Goal: Information Seeking & Learning: Learn about a topic

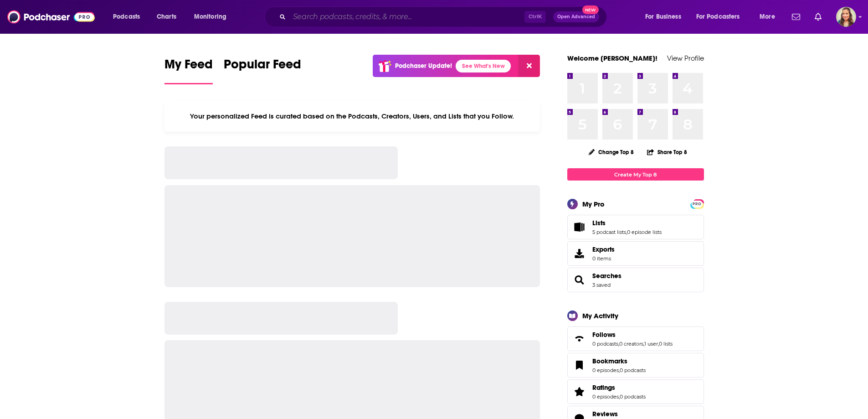
click at [345, 12] on input "Search podcasts, credits, & more..." at bounding box center [406, 17] width 235 height 15
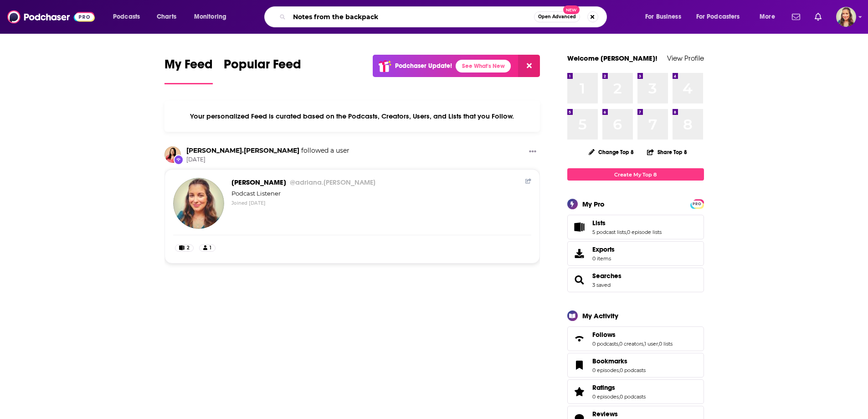
type input "Notes from the backpack"
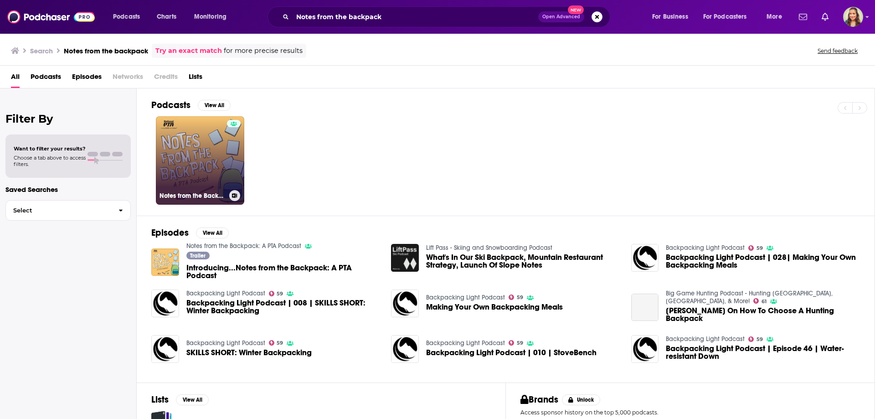
click at [200, 152] on link "Notes from the Backpack: A PTA Podcast" at bounding box center [200, 160] width 88 height 88
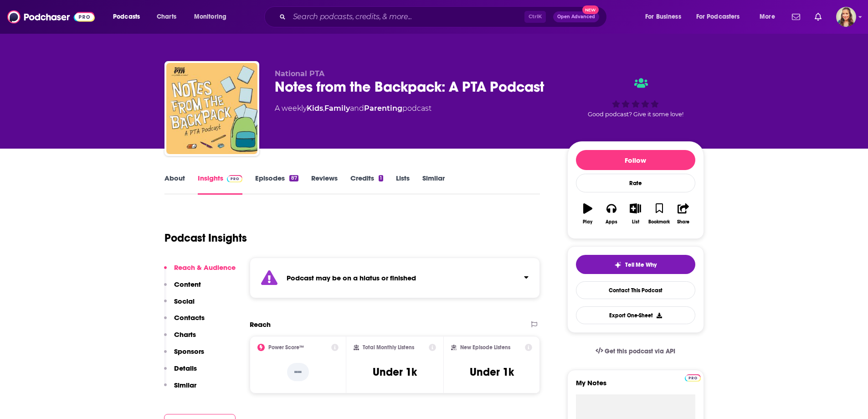
click at [432, 177] on link "Similar" at bounding box center [433, 184] width 22 height 21
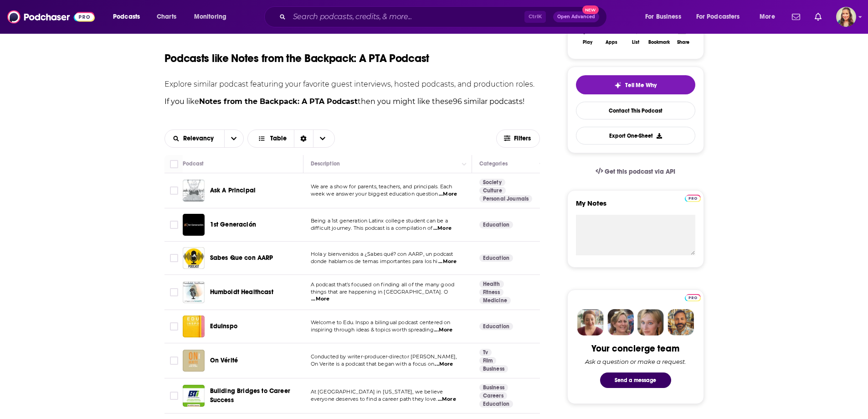
scroll to position [182, 0]
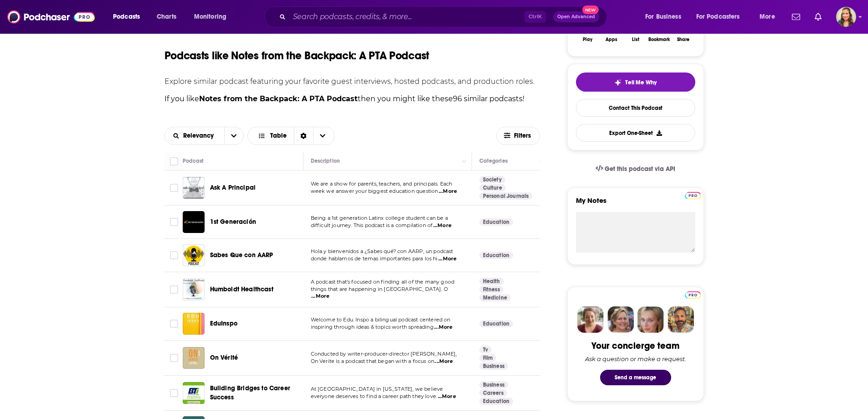
click at [448, 194] on span "...More" at bounding box center [448, 191] width 18 height 7
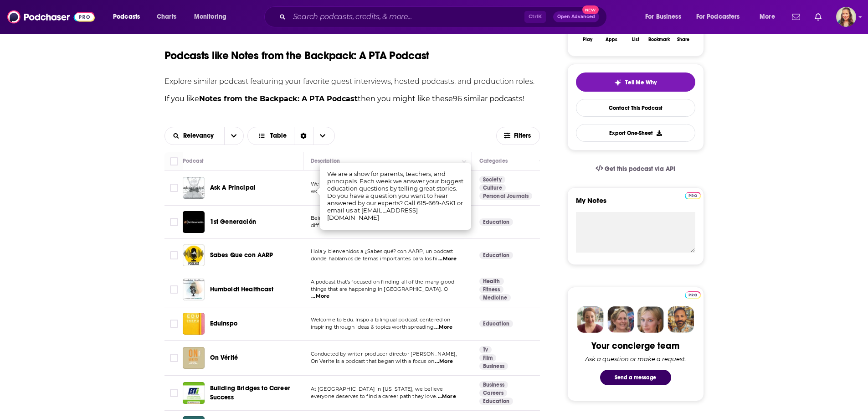
click at [411, 121] on div "Relevancy Table Filters" at bounding box center [353, 135] width 376 height 33
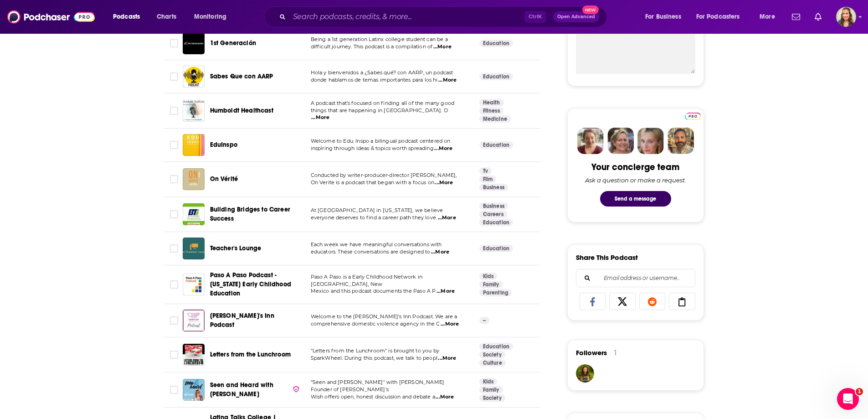
scroll to position [365, 0]
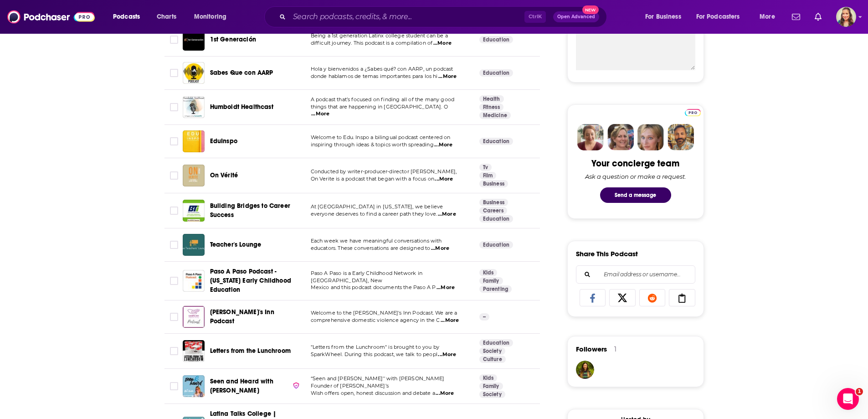
click at [448, 247] on span "...More" at bounding box center [440, 248] width 18 height 7
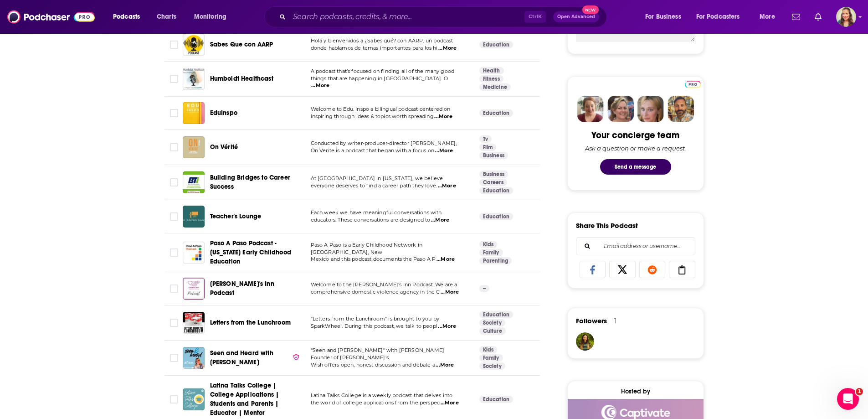
scroll to position [456, 0]
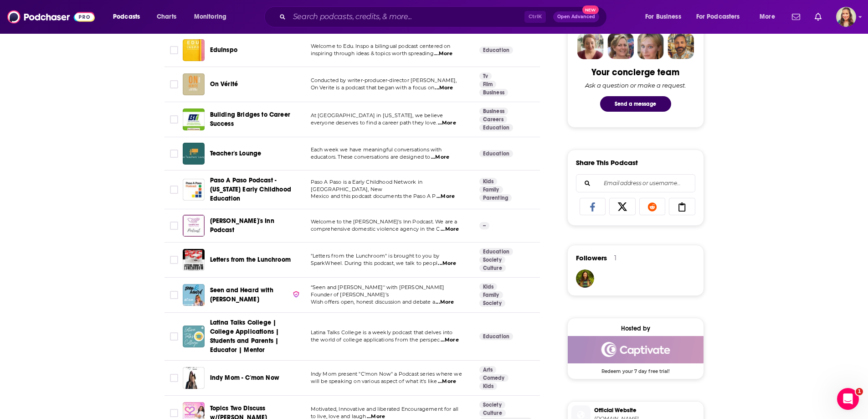
click at [450, 267] on span "...More" at bounding box center [447, 263] width 18 height 7
drag, startPoint x: 378, startPoint y: 256, endPoint x: 380, endPoint y: 266, distance: 9.8
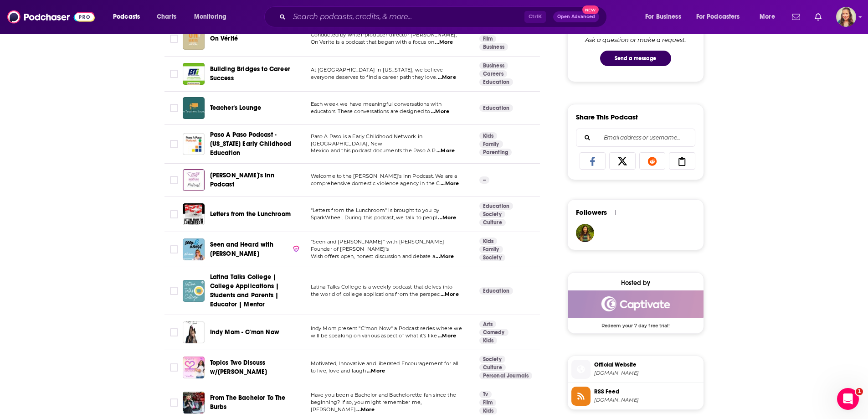
click at [447, 253] on span "...More" at bounding box center [445, 256] width 18 height 7
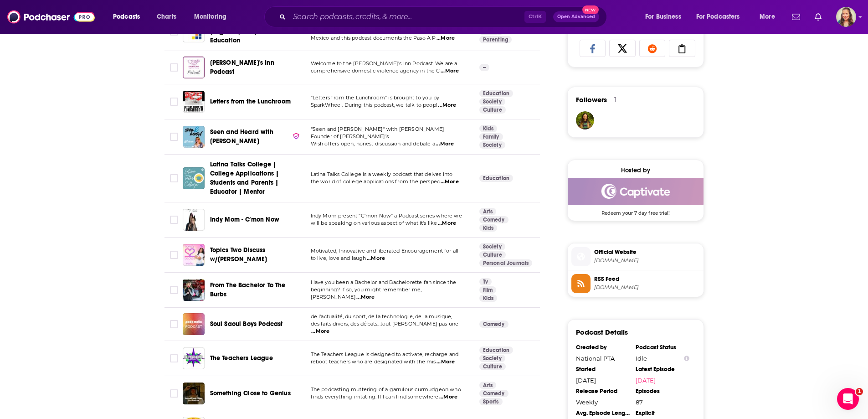
scroll to position [638, 0]
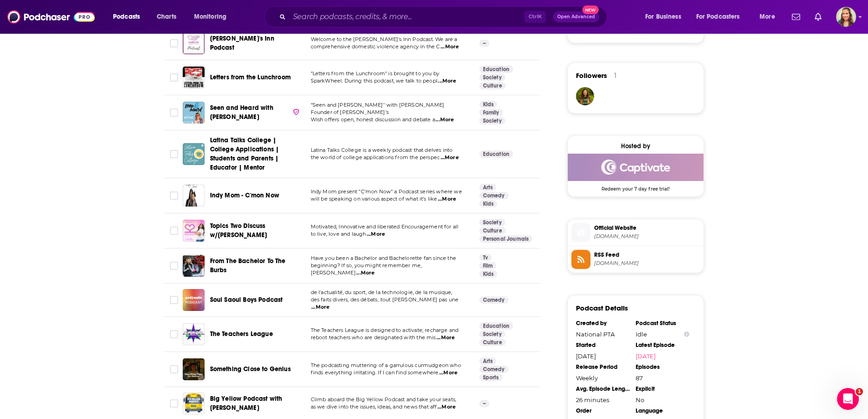
click at [370, 236] on span "...More" at bounding box center [376, 234] width 18 height 7
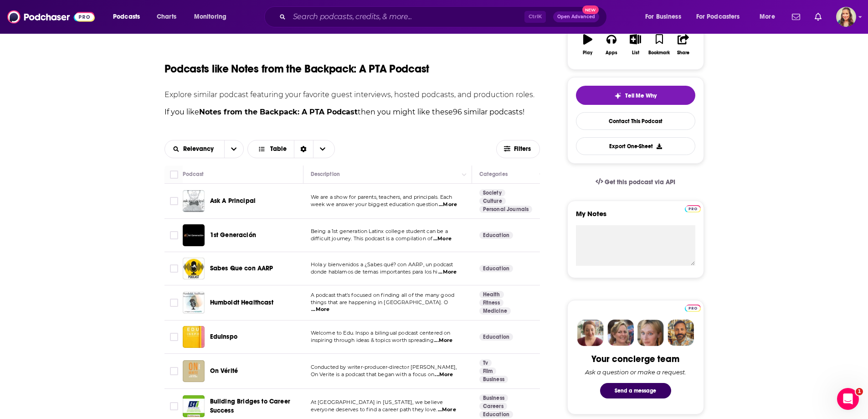
scroll to position [0, 0]
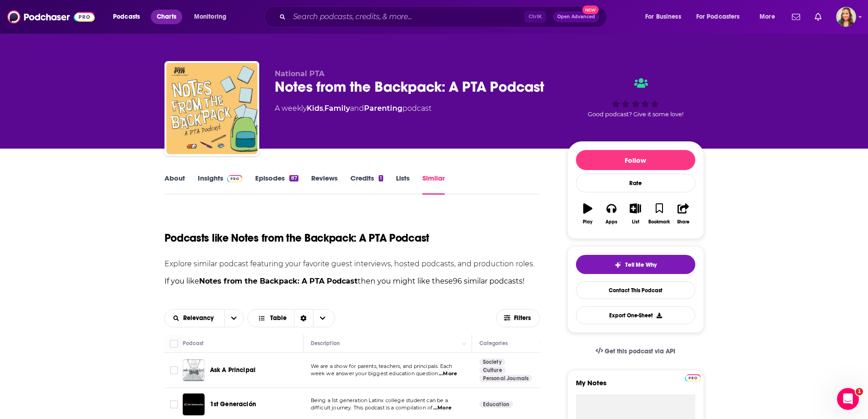
click at [162, 15] on span "Charts" at bounding box center [167, 16] width 20 height 13
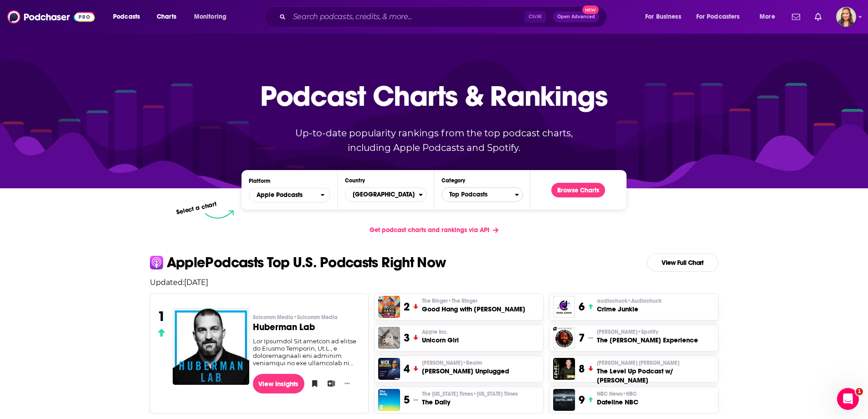
click at [472, 194] on span "Top Podcasts" at bounding box center [478, 194] width 73 height 15
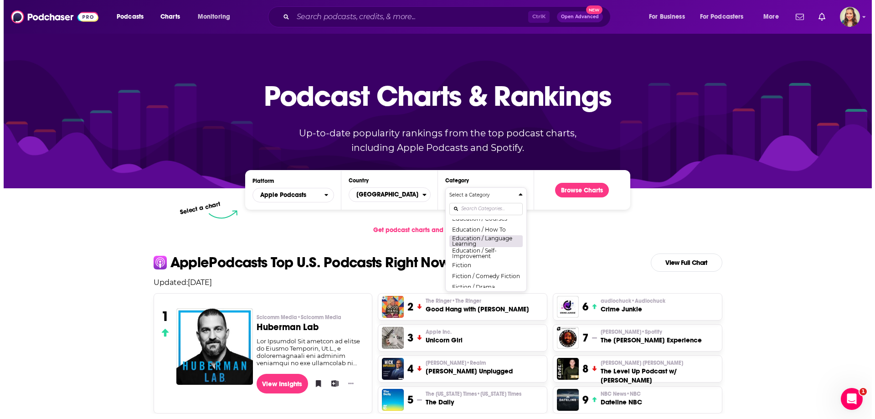
scroll to position [182, 0]
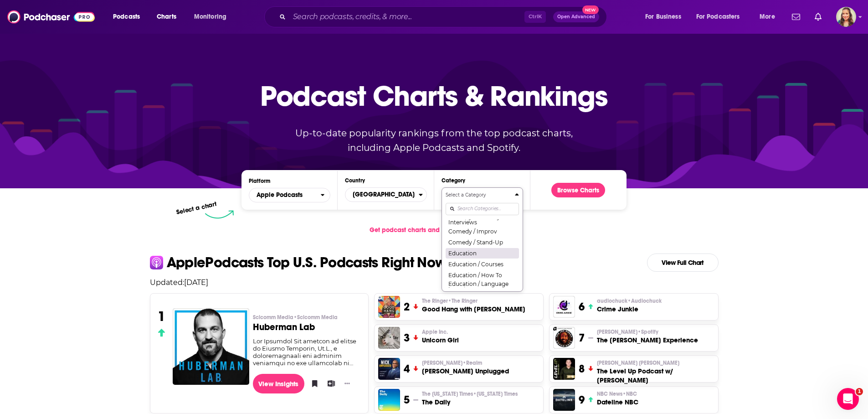
click at [472, 257] on button "Education" at bounding box center [482, 252] width 73 height 11
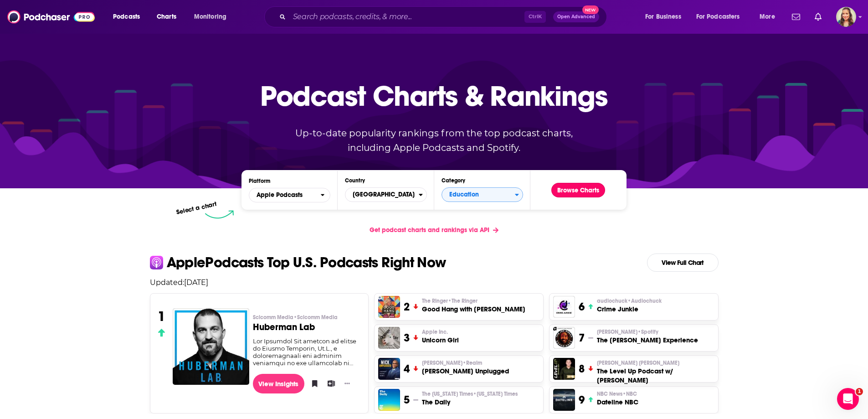
click at [580, 190] on button "Browse Charts" at bounding box center [578, 190] width 54 height 15
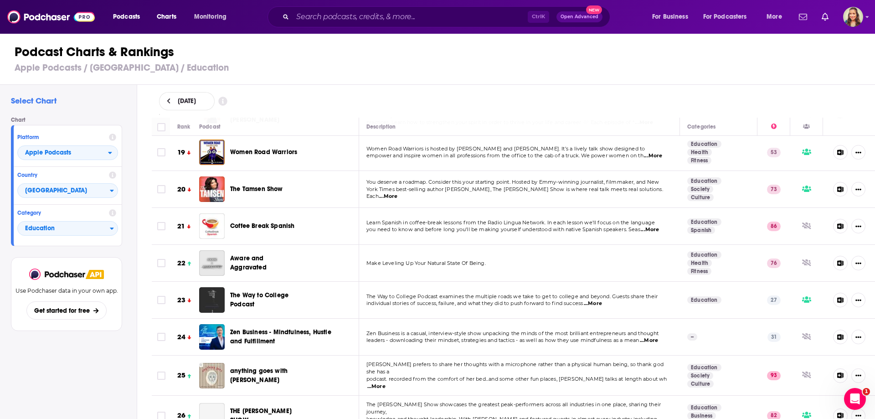
scroll to position [684, 0]
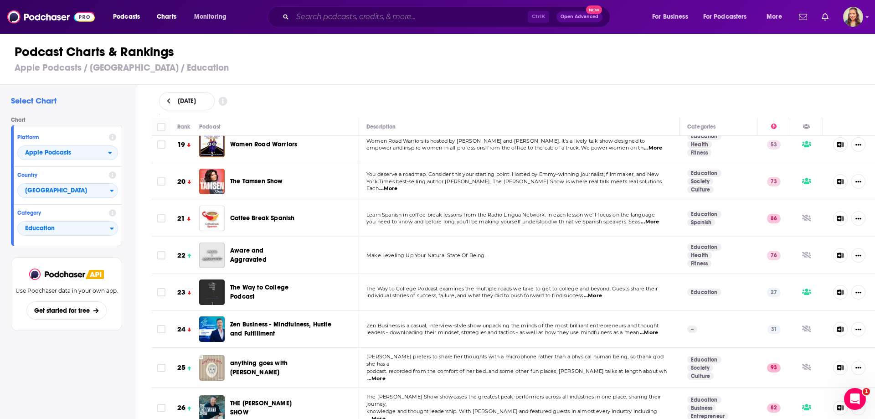
click at [309, 19] on input "Search podcasts, credits, & more..." at bounding box center [410, 17] width 235 height 15
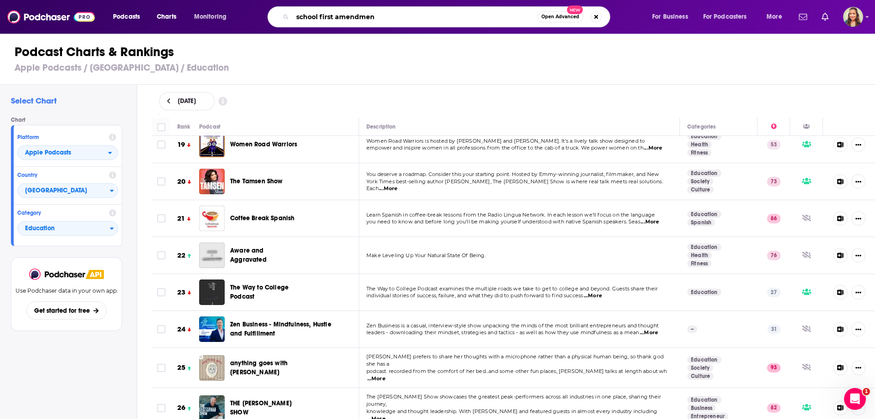
type input "school first amendment"
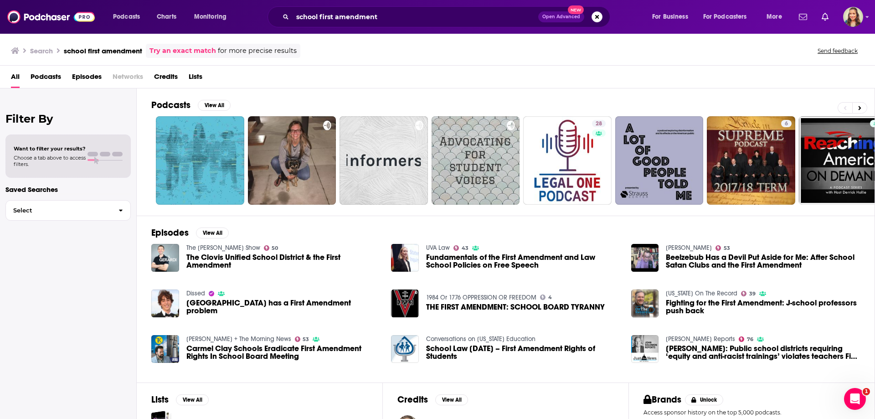
click at [99, 74] on span "Episodes" at bounding box center [87, 78] width 30 height 19
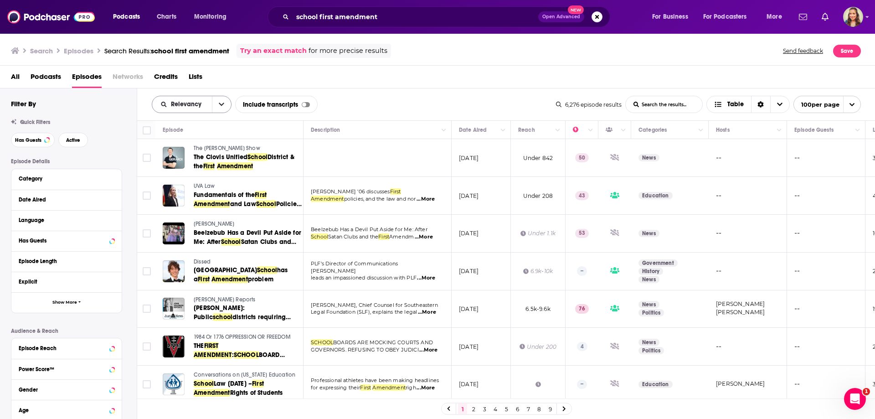
click at [185, 106] on span "Relevancy" at bounding box center [188, 104] width 34 height 6
click at [199, 183] on span "Power Score" at bounding box center [197, 182] width 54 height 5
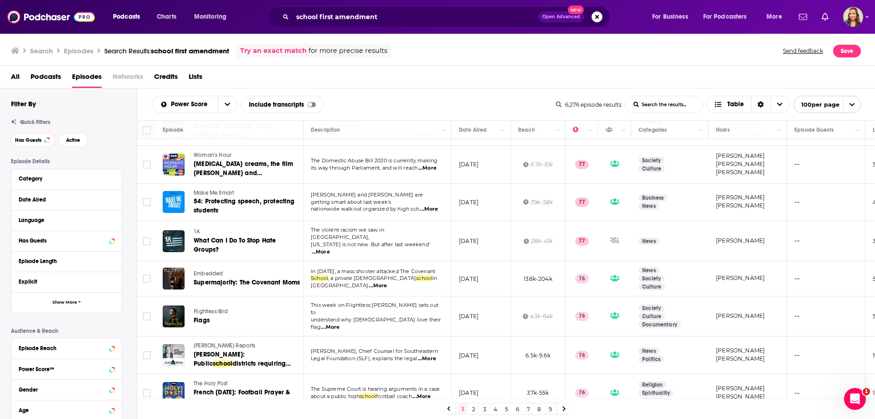
scroll to position [3453, 0]
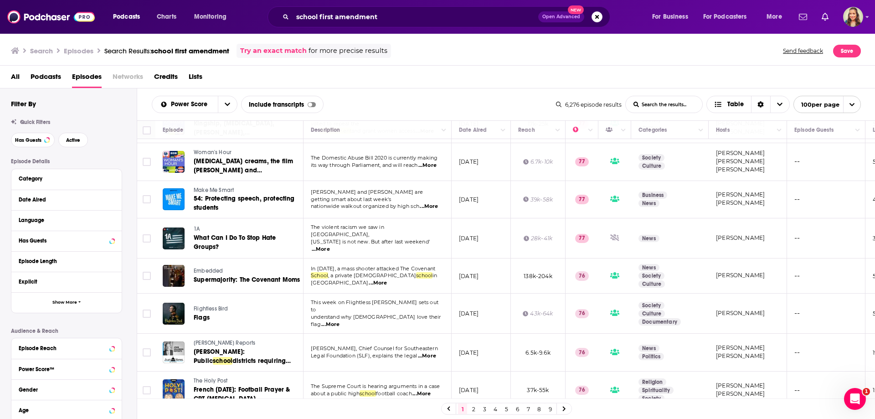
click at [471, 410] on link "2" at bounding box center [473, 408] width 9 height 11
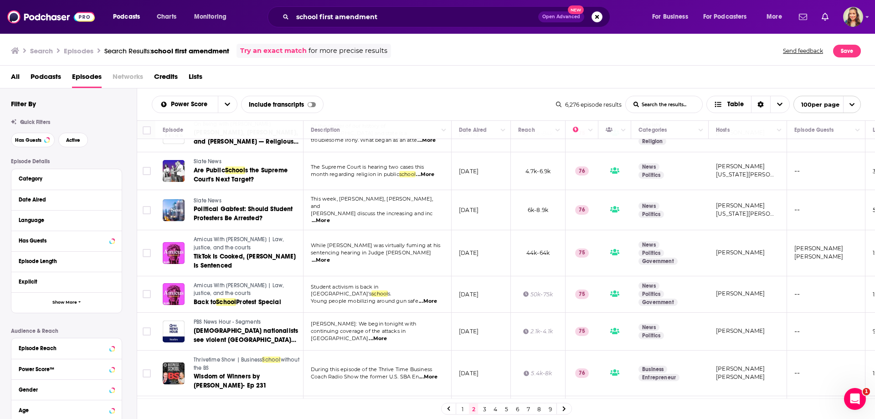
scroll to position [2233, 0]
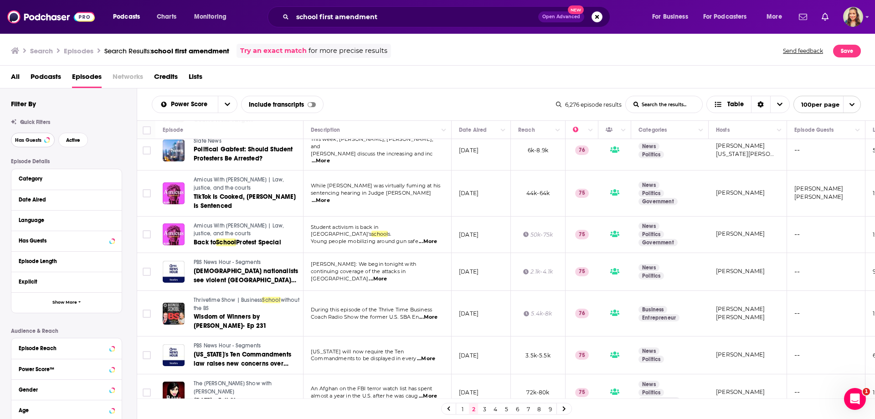
drag, startPoint x: 31, startPoint y: 141, endPoint x: 127, endPoint y: 2, distance: 169.1
click at [31, 141] on span "Has Guests" at bounding box center [28, 140] width 26 height 5
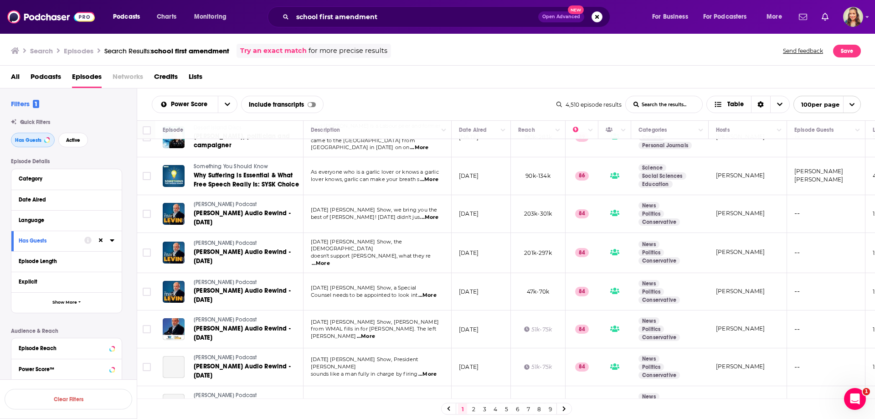
scroll to position [775, 0]
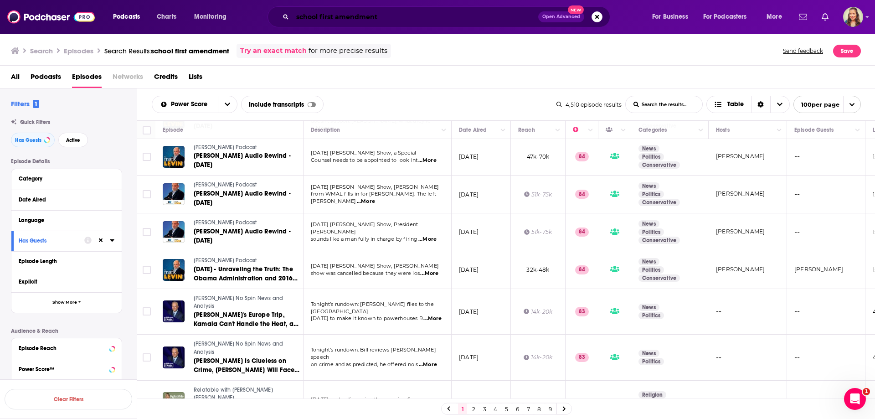
click at [377, 15] on input "school first amendment" at bounding box center [416, 17] width 246 height 15
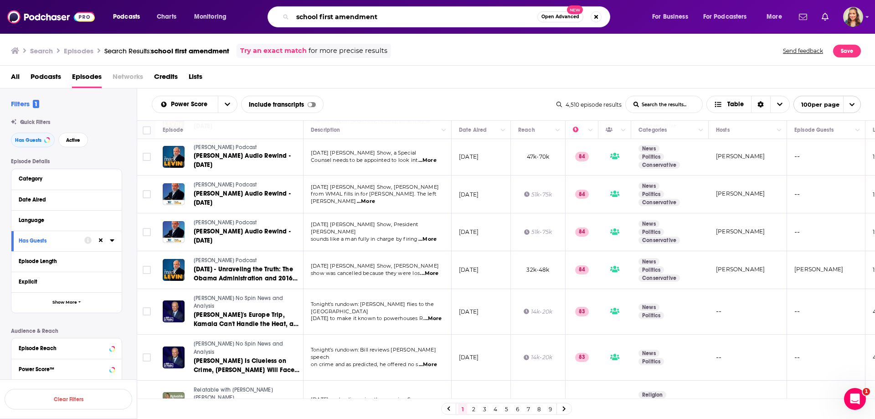
click at [377, 15] on input "school first amendment" at bounding box center [415, 17] width 245 height 15
type input "book bans"
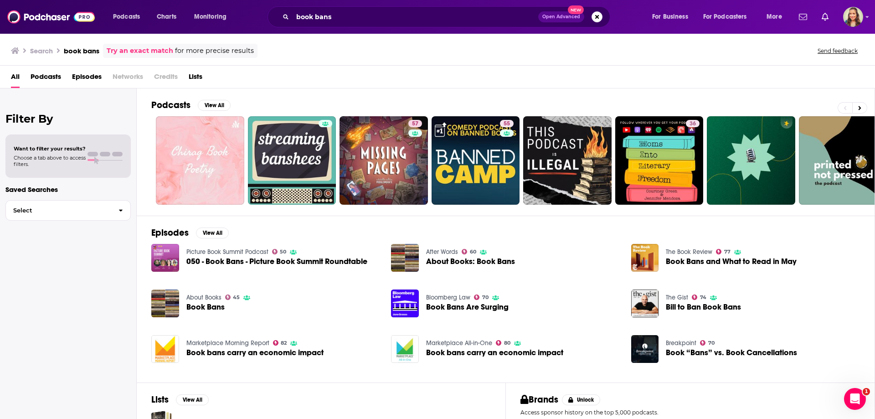
click at [75, 78] on span "Episodes" at bounding box center [87, 78] width 30 height 19
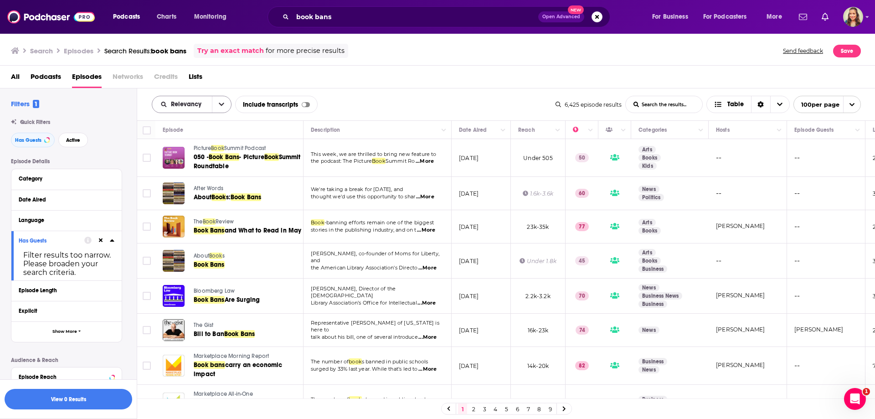
click at [173, 103] on span "Relevancy" at bounding box center [188, 104] width 34 height 6
click at [196, 183] on span "Power Score" at bounding box center [197, 182] width 54 height 5
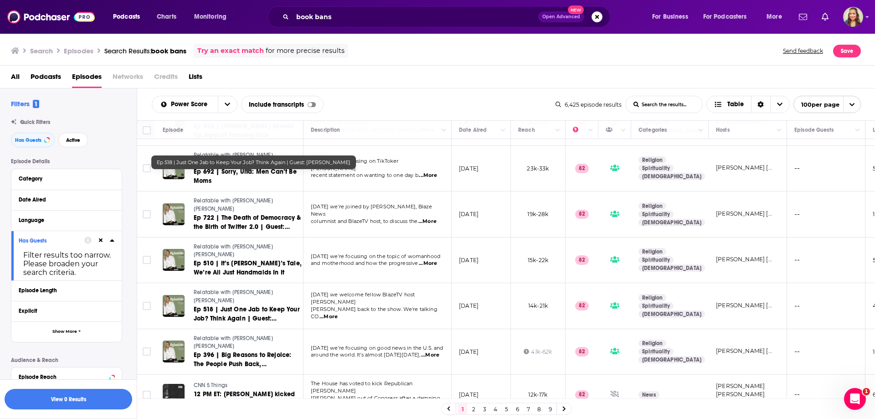
scroll to position [3470, 0]
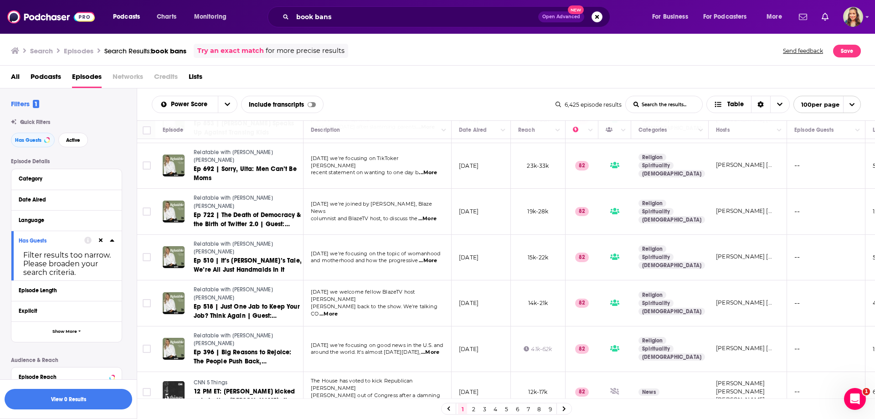
click at [473, 406] on link "2" at bounding box center [473, 408] width 9 height 11
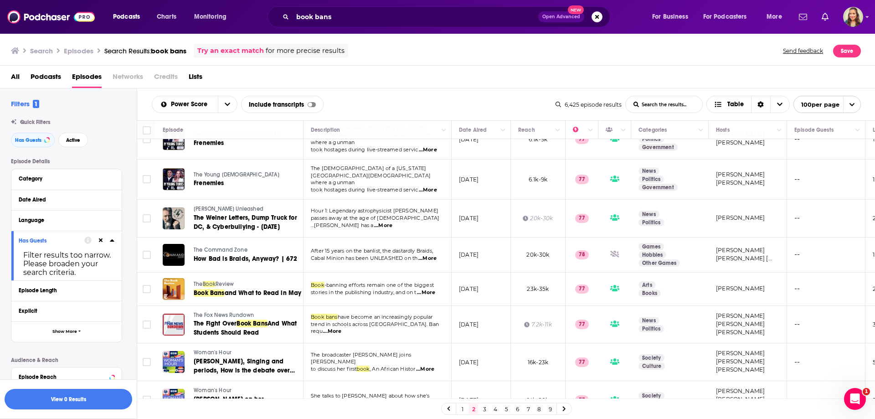
scroll to position [3427, 0]
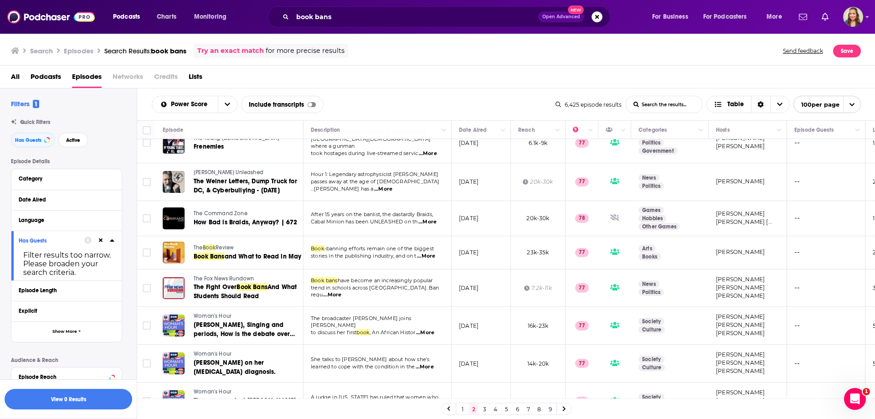
click at [487, 404] on link "3" at bounding box center [484, 408] width 9 height 11
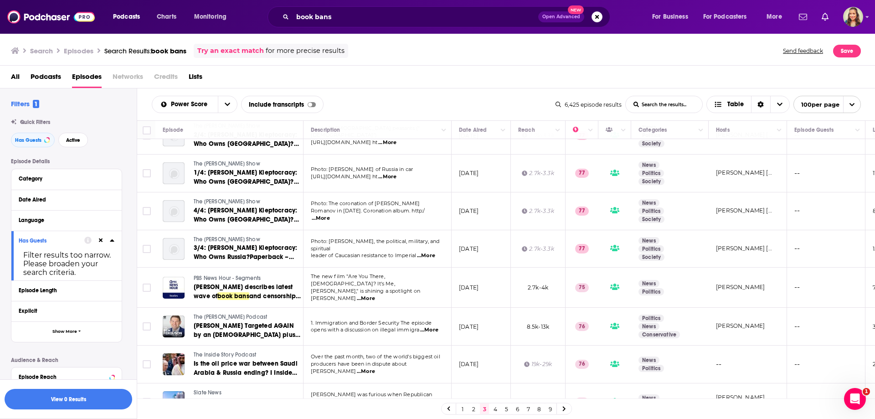
scroll to position [638, 0]
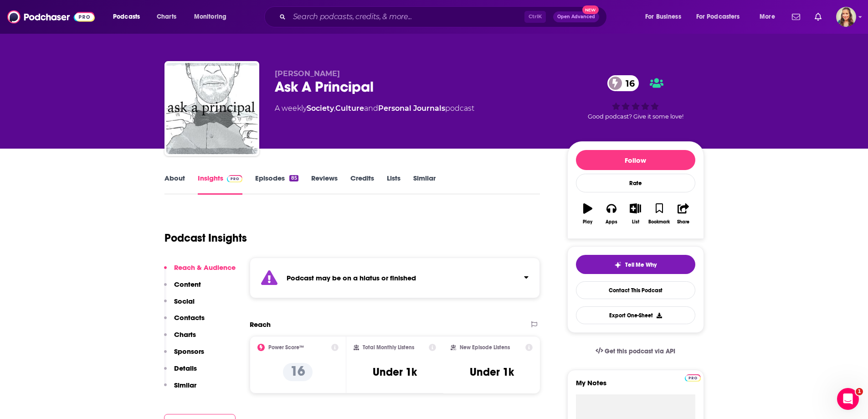
click at [165, 177] on link "About" at bounding box center [175, 184] width 21 height 21
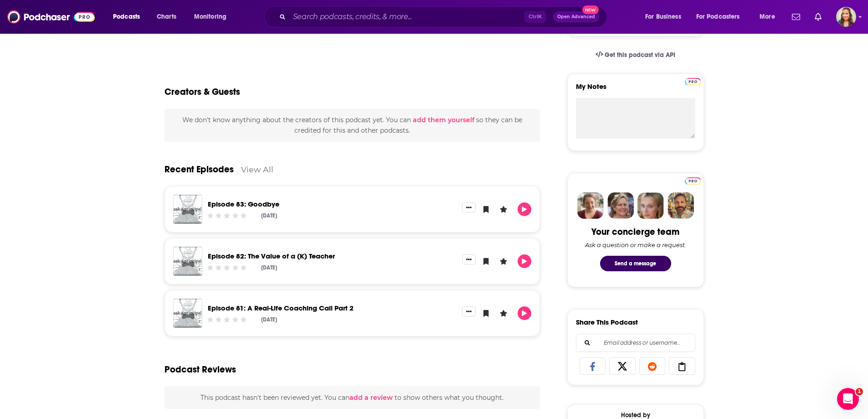
scroll to position [365, 0]
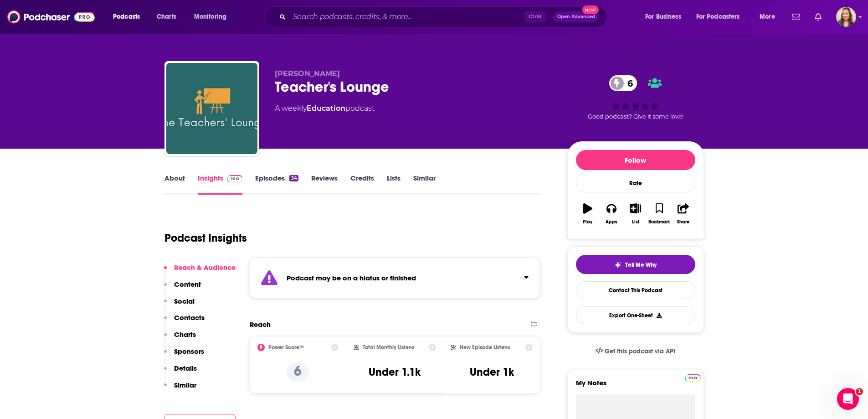
click at [171, 175] on link "About" at bounding box center [175, 184] width 21 height 21
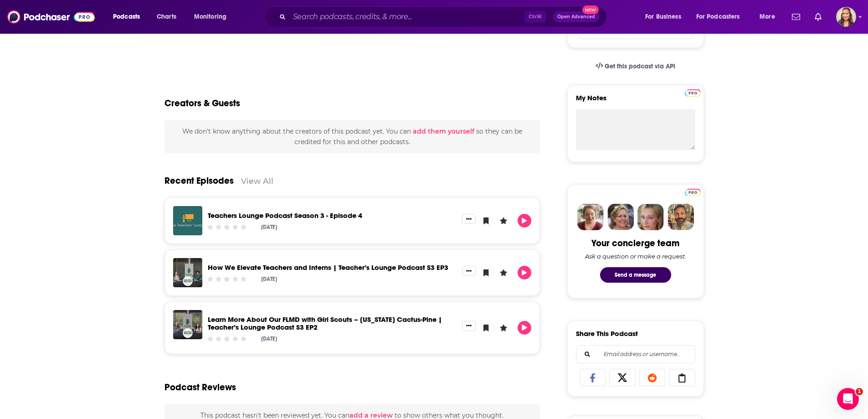
scroll to position [319, 0]
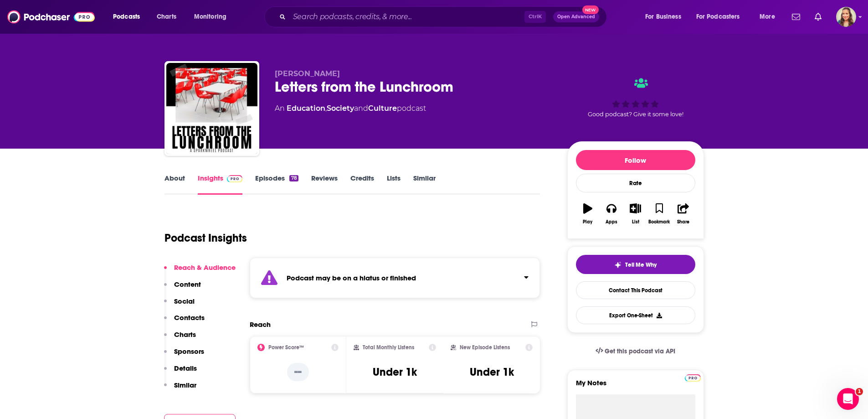
click at [179, 182] on link "About" at bounding box center [175, 184] width 21 height 21
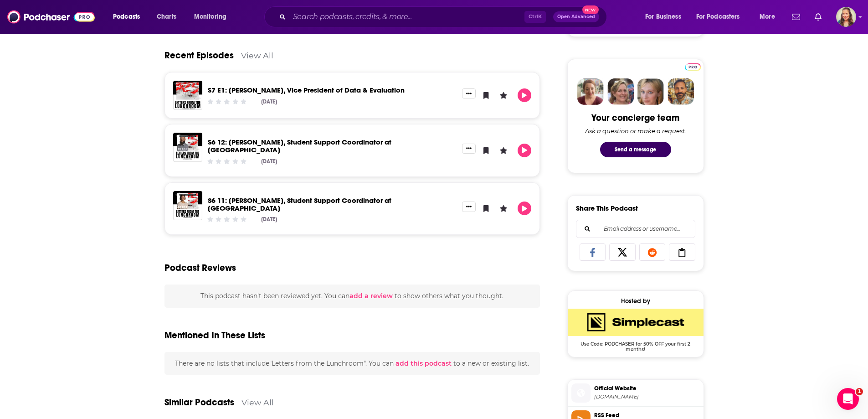
scroll to position [46, 0]
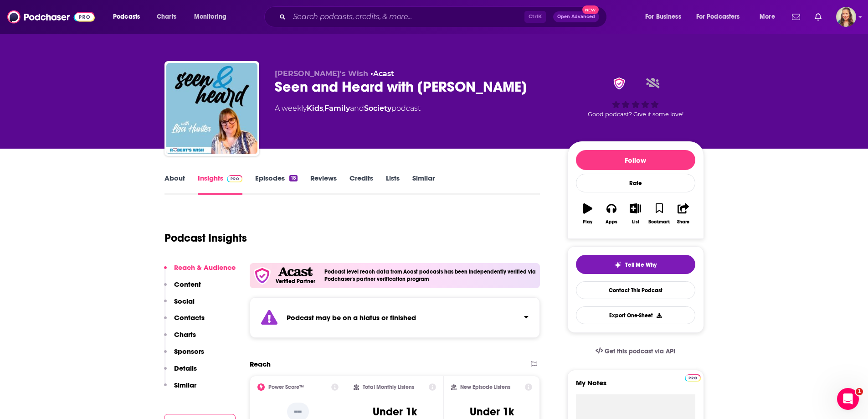
click at [170, 183] on link "About" at bounding box center [175, 184] width 21 height 21
